Goal: Transaction & Acquisition: Purchase product/service

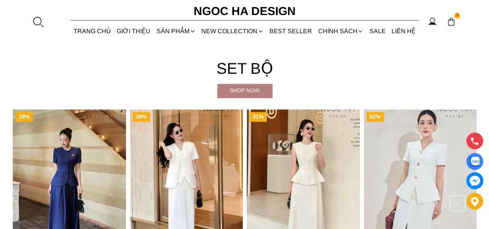
scroll to position [1814, 0]
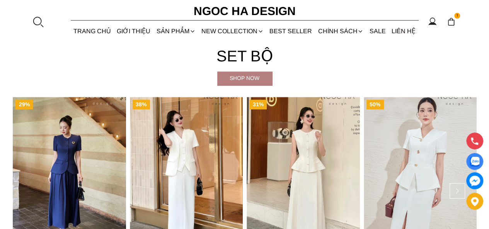
click at [224, 164] on img "Product image - Keira Set_ Set Vest Sát Nách Kết Hợp Chân Váy Bút Chì Mix Áo Kh…" at bounding box center [186, 172] width 113 height 151
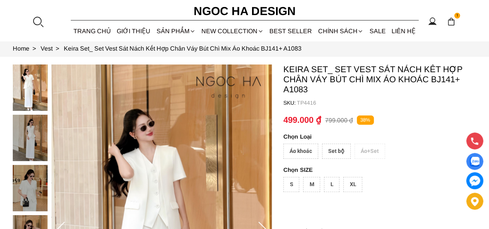
scroll to position [39, 0]
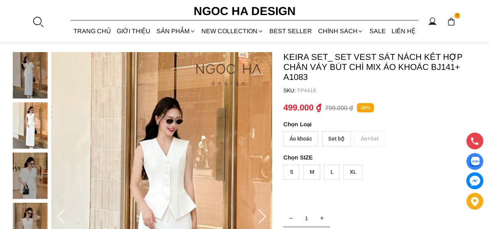
click at [316, 140] on div "Áo khoác" at bounding box center [300, 138] width 35 height 15
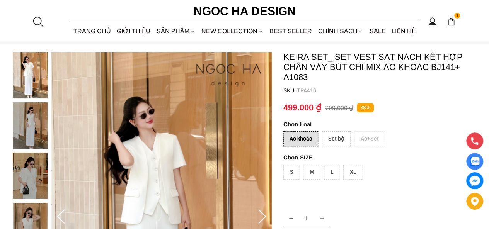
click at [328, 142] on div "Set bộ" at bounding box center [336, 138] width 29 height 15
click at [298, 166] on div "S" at bounding box center [291, 172] width 16 height 15
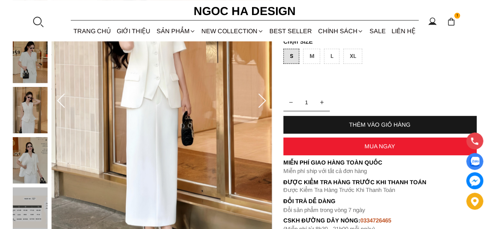
scroll to position [0, 0]
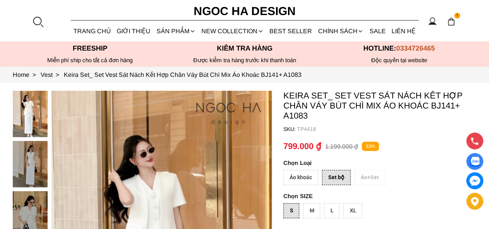
click at [300, 173] on div "Áo khoác" at bounding box center [300, 177] width 35 height 15
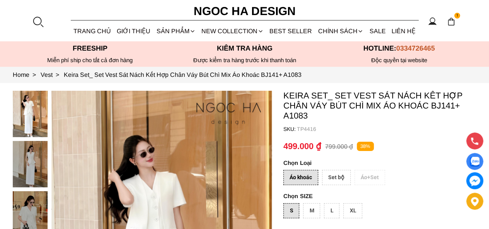
click at [338, 178] on div "Set bộ" at bounding box center [336, 177] width 29 height 15
